Goal: Information Seeking & Learning: Learn about a topic

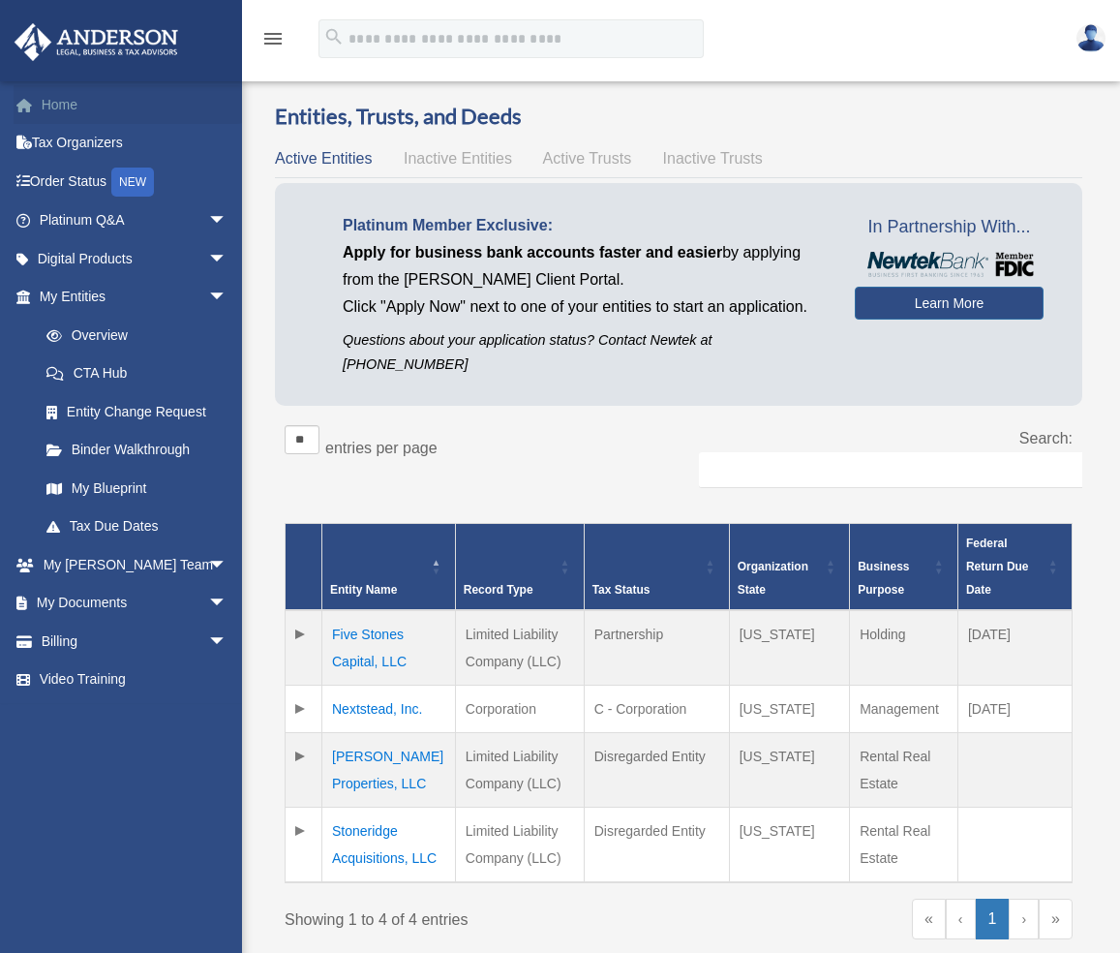
click at [59, 113] on link "Home" at bounding box center [135, 104] width 243 height 39
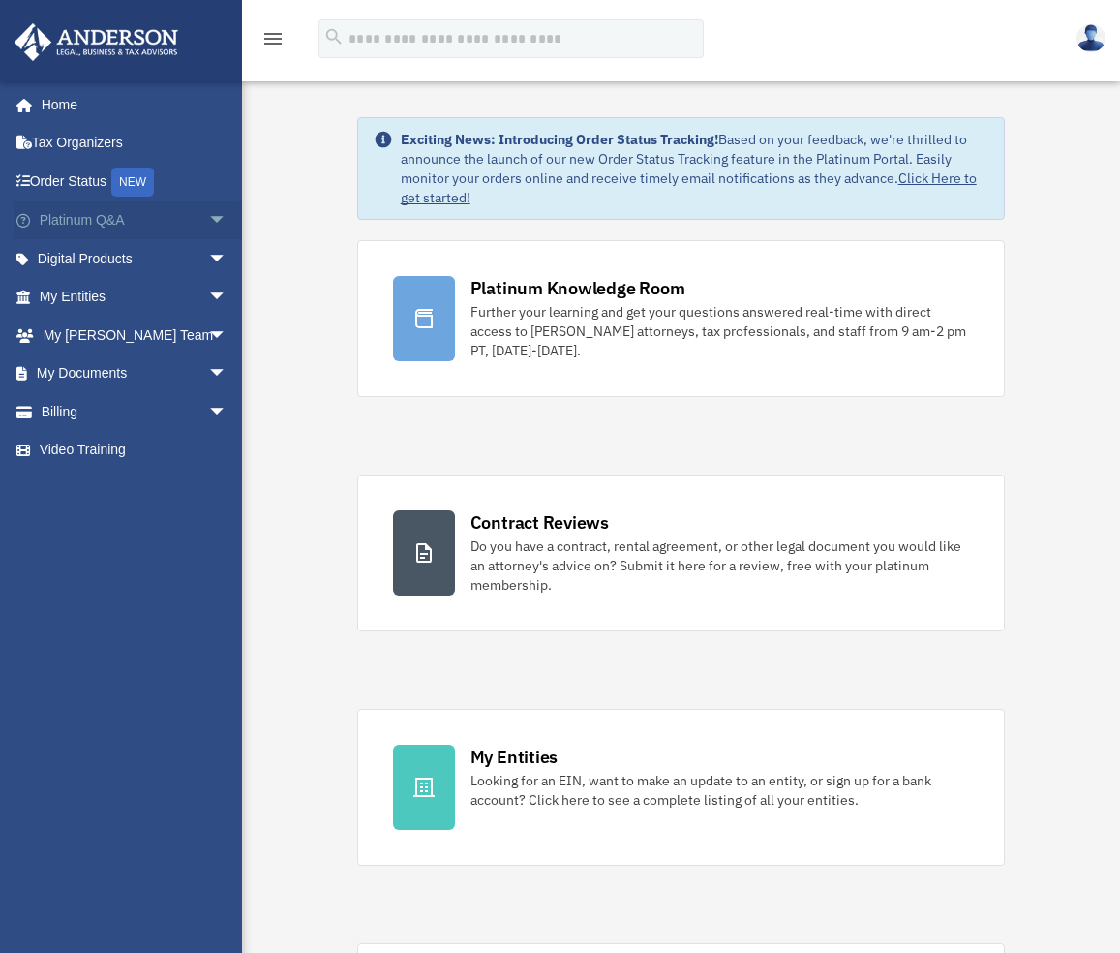
click at [208, 218] on span "arrow_drop_down" at bounding box center [227, 221] width 39 height 40
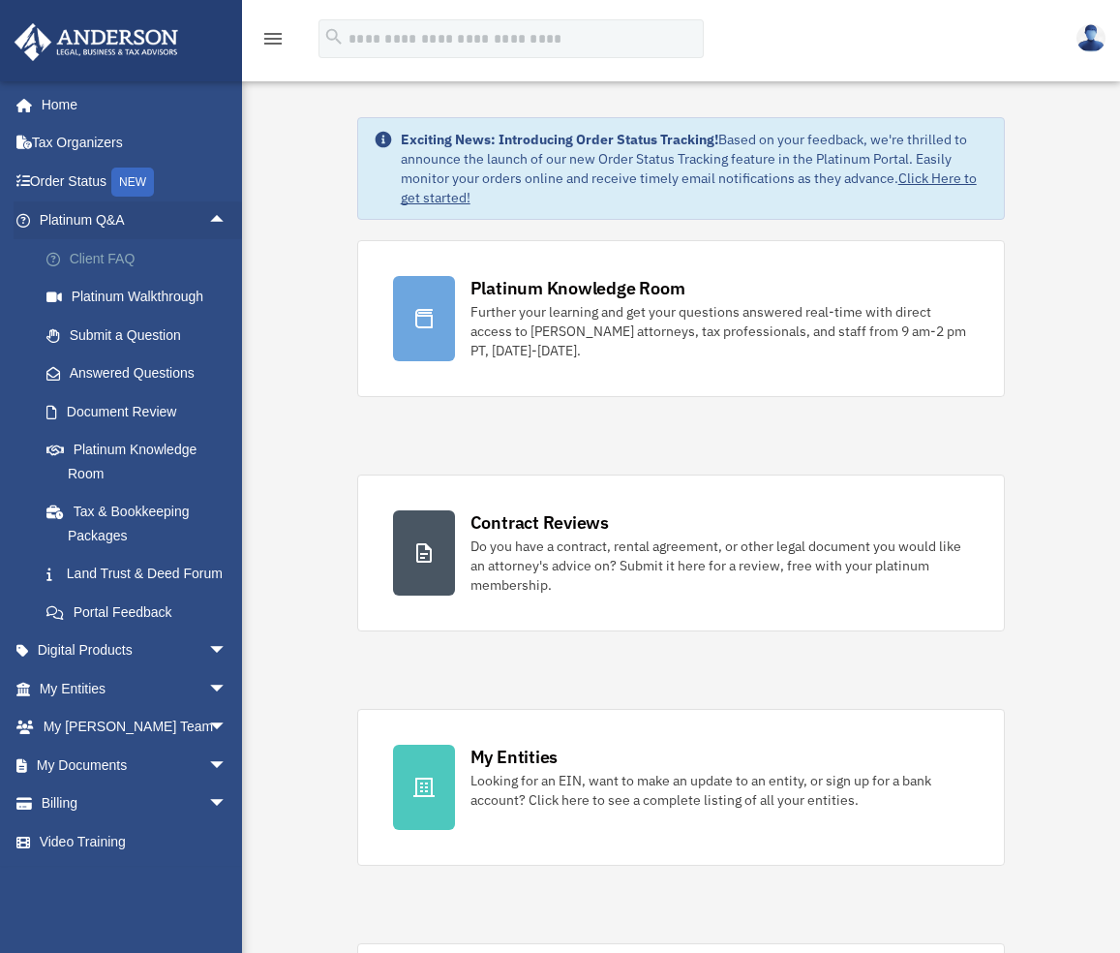
click at [164, 259] on link "Client FAQ" at bounding box center [141, 258] width 229 height 39
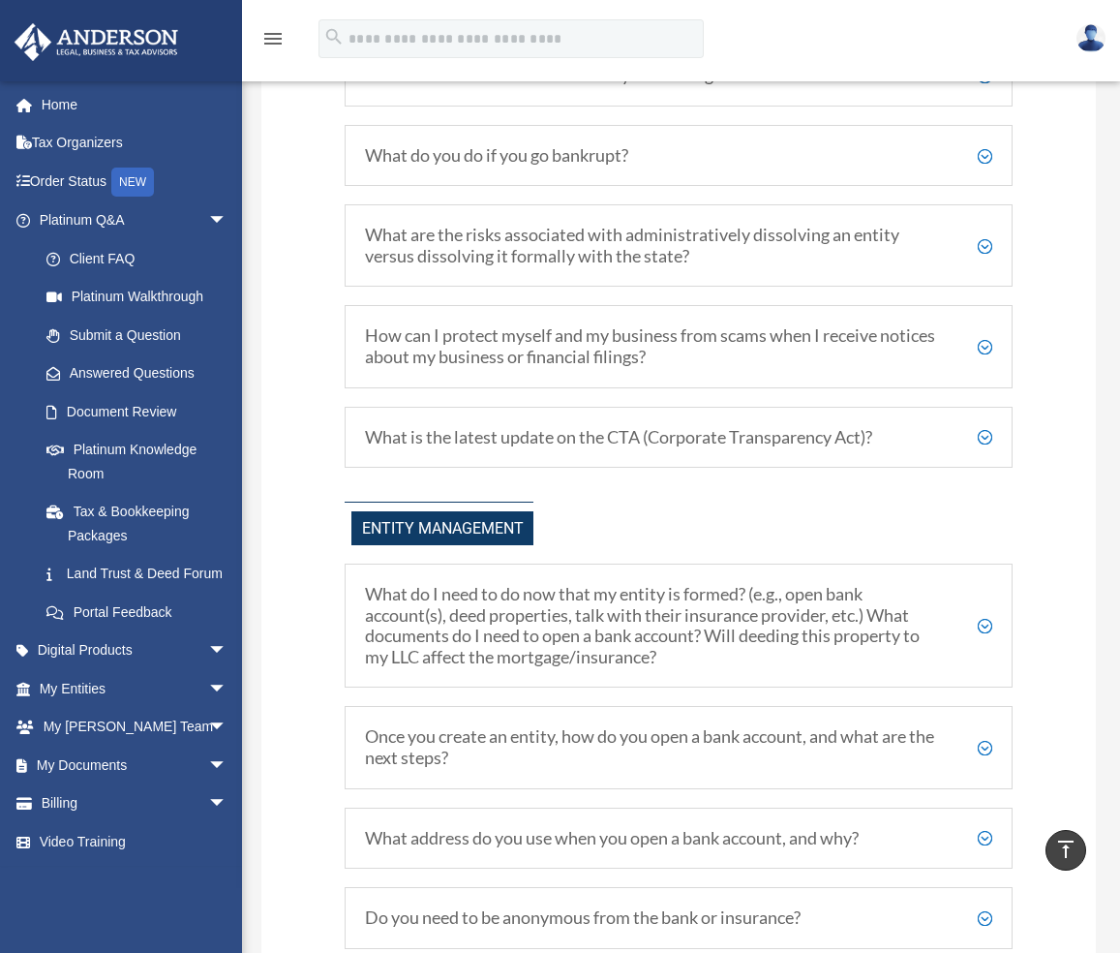
scroll to position [1549, 0]
click at [496, 764] on h5 "Once you create an entity, how do you open a bank account, and what are the nex…" at bounding box center [678, 745] width 627 height 42
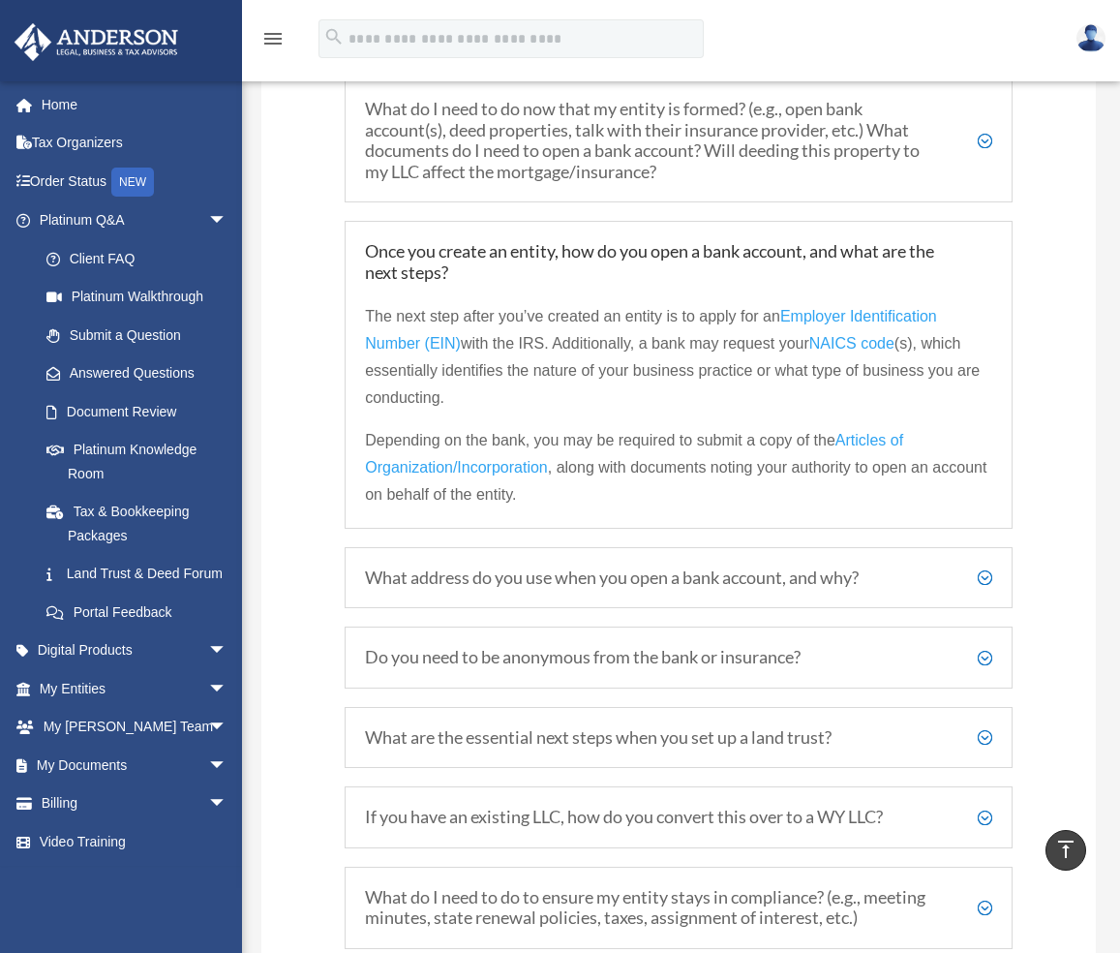
scroll to position [2033, 0]
click at [609, 588] on h5 "What address do you use when you open a bank account, and why?" at bounding box center [678, 576] width 627 height 21
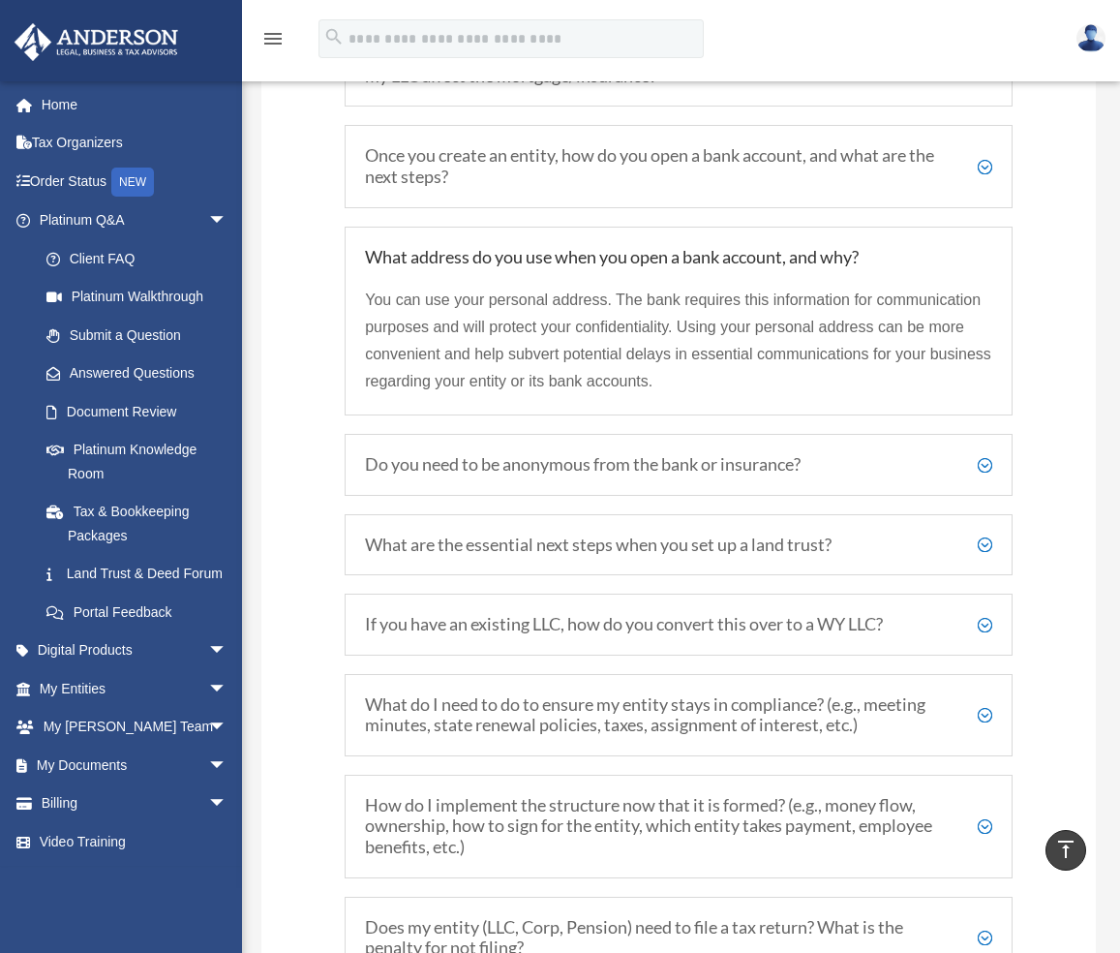
scroll to position [2130, 0]
click at [755, 473] on h5 "Do you need to be anonymous from the bank or insurance?" at bounding box center [678, 462] width 627 height 21
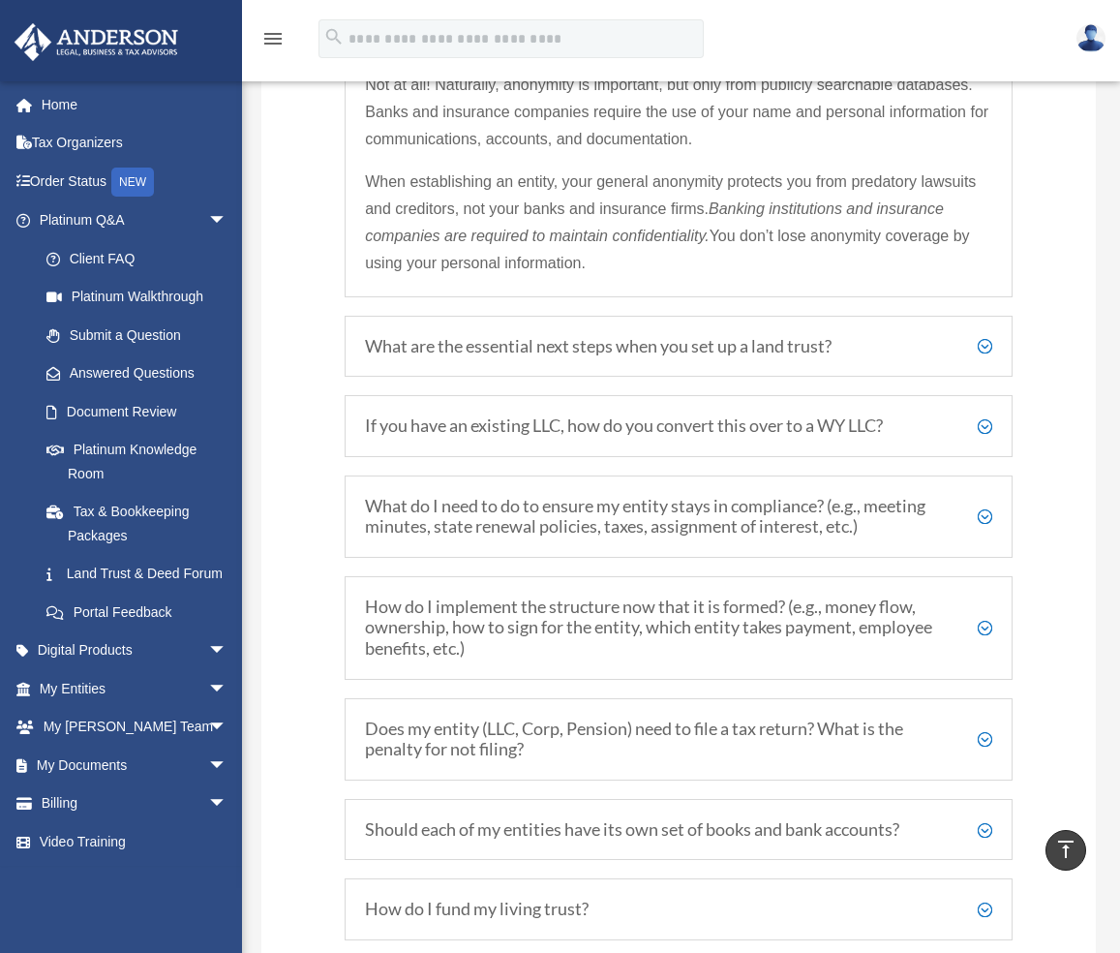
scroll to position [2420, 0]
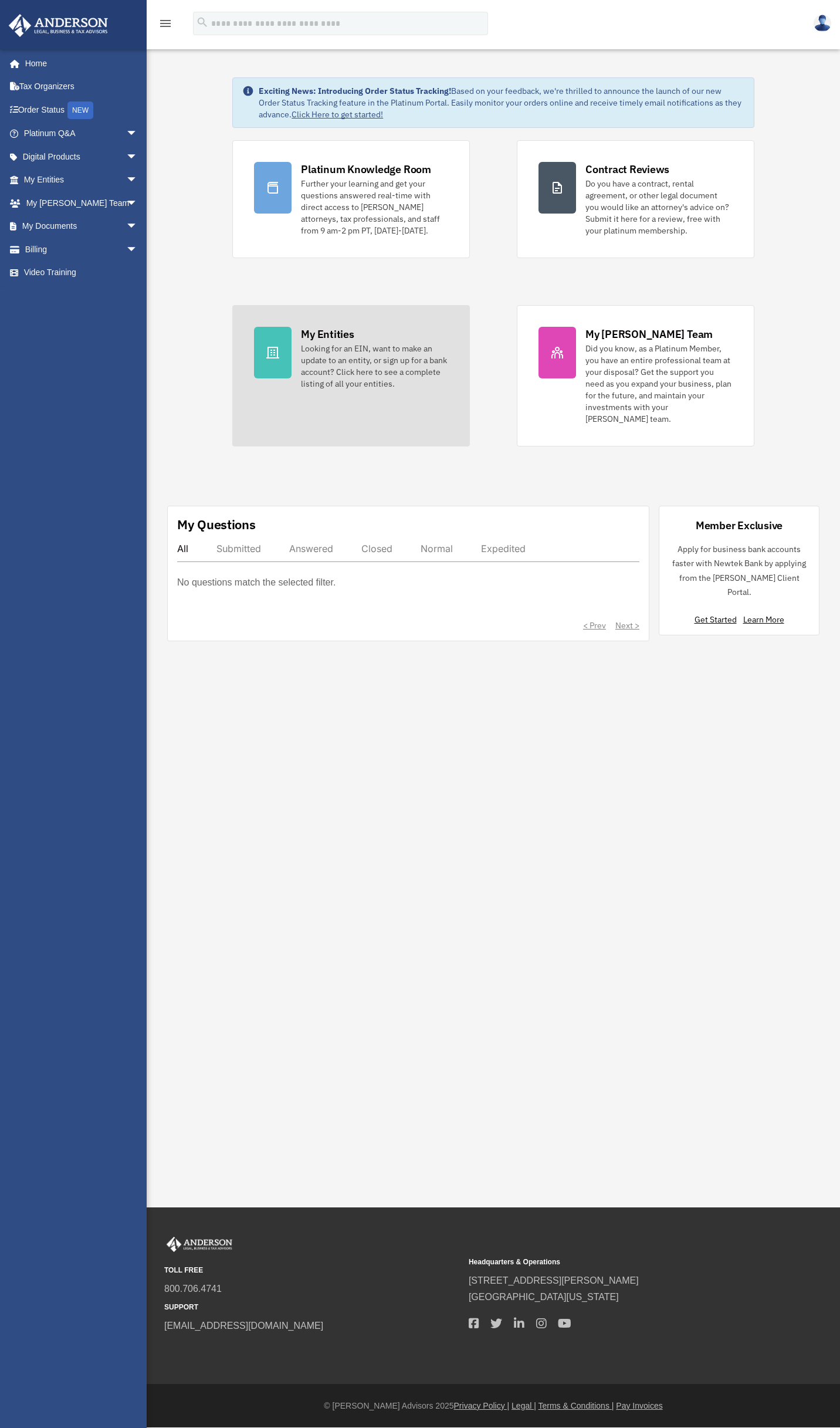
click at [342, 339] on div "My Entities" at bounding box center [327, 334] width 53 height 15
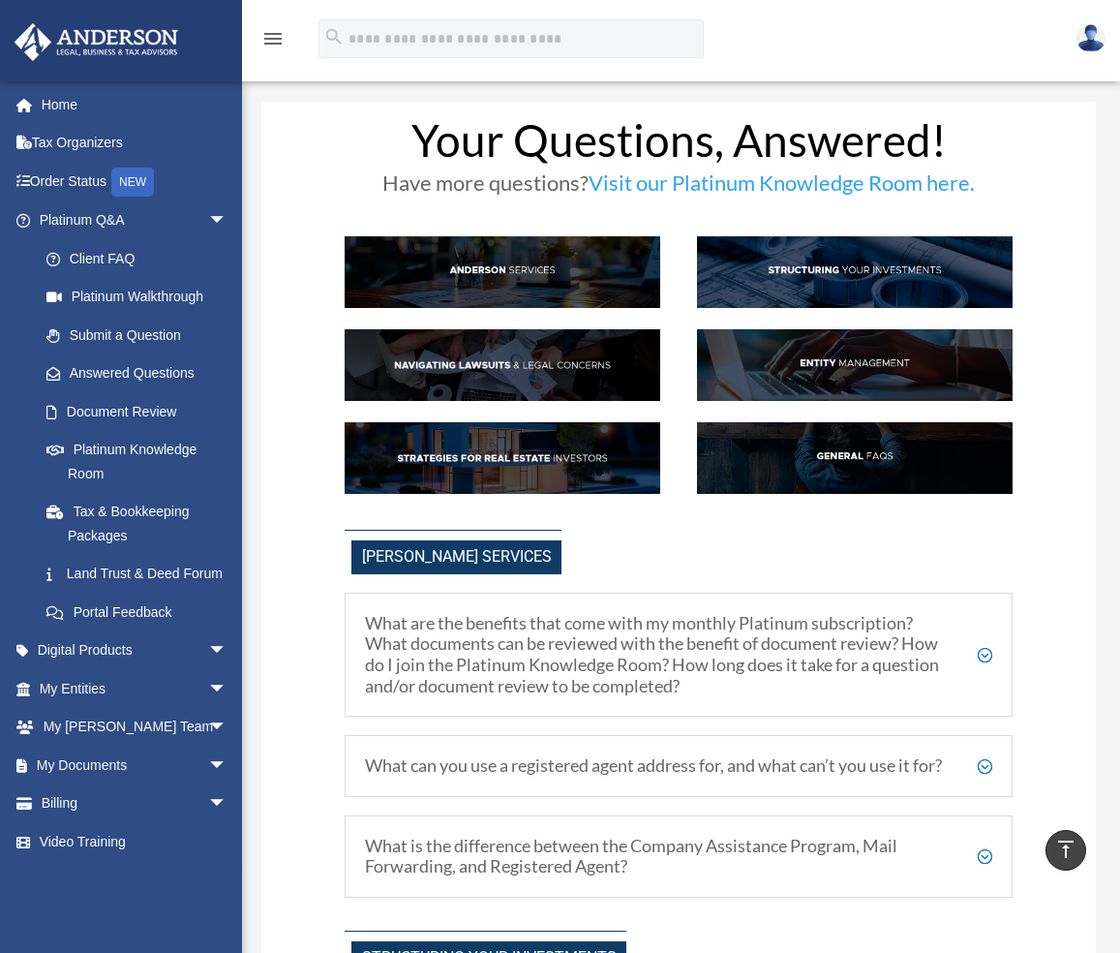
scroll to position [2420, 0]
